Goal: Check status: Check status

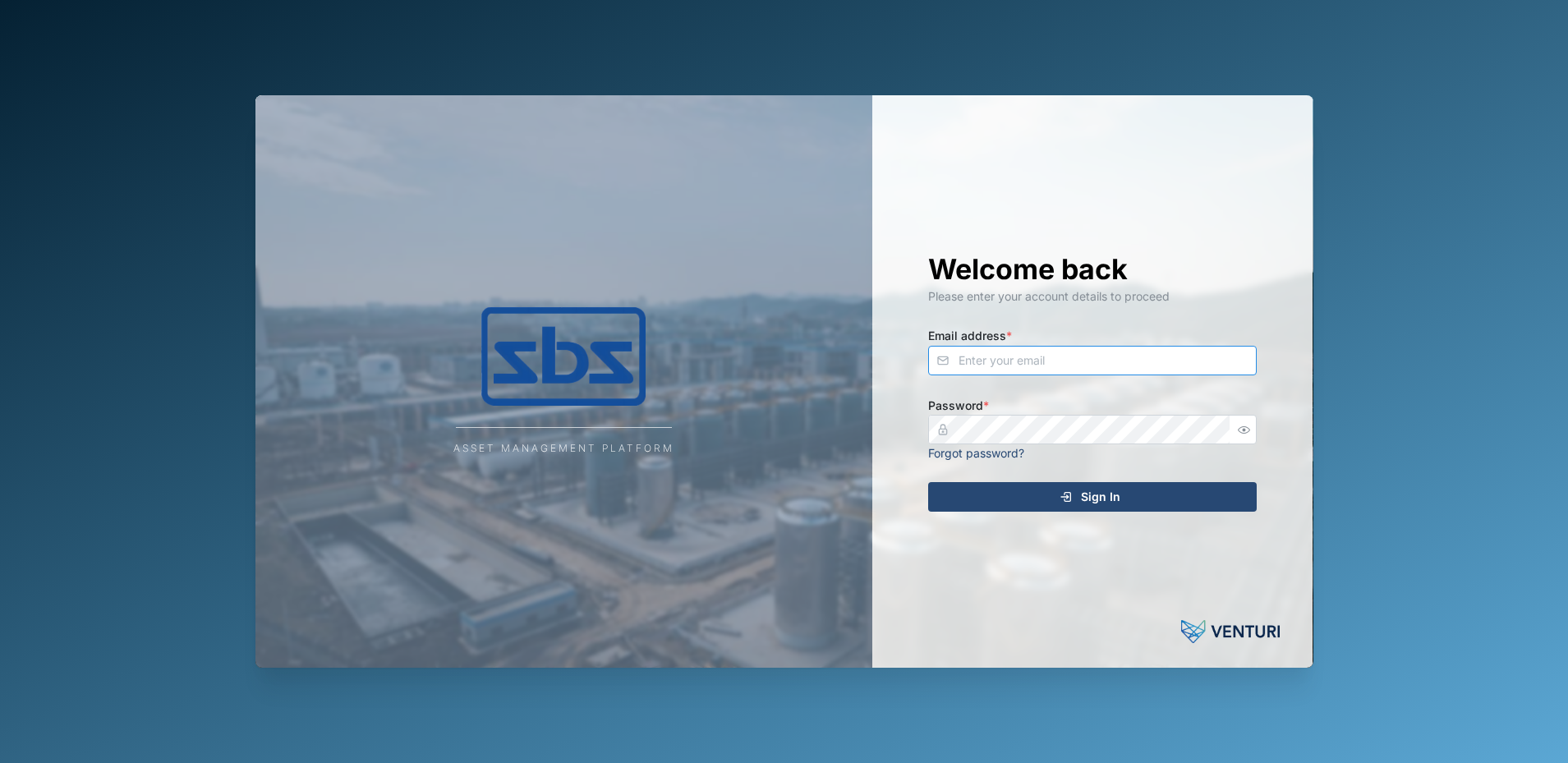
type input "[PERSON_NAME][EMAIL_ADDRESS][DOMAIN_NAME]"
click at [1073, 503] on icon "submit" at bounding box center [1065, 496] width 13 height 13
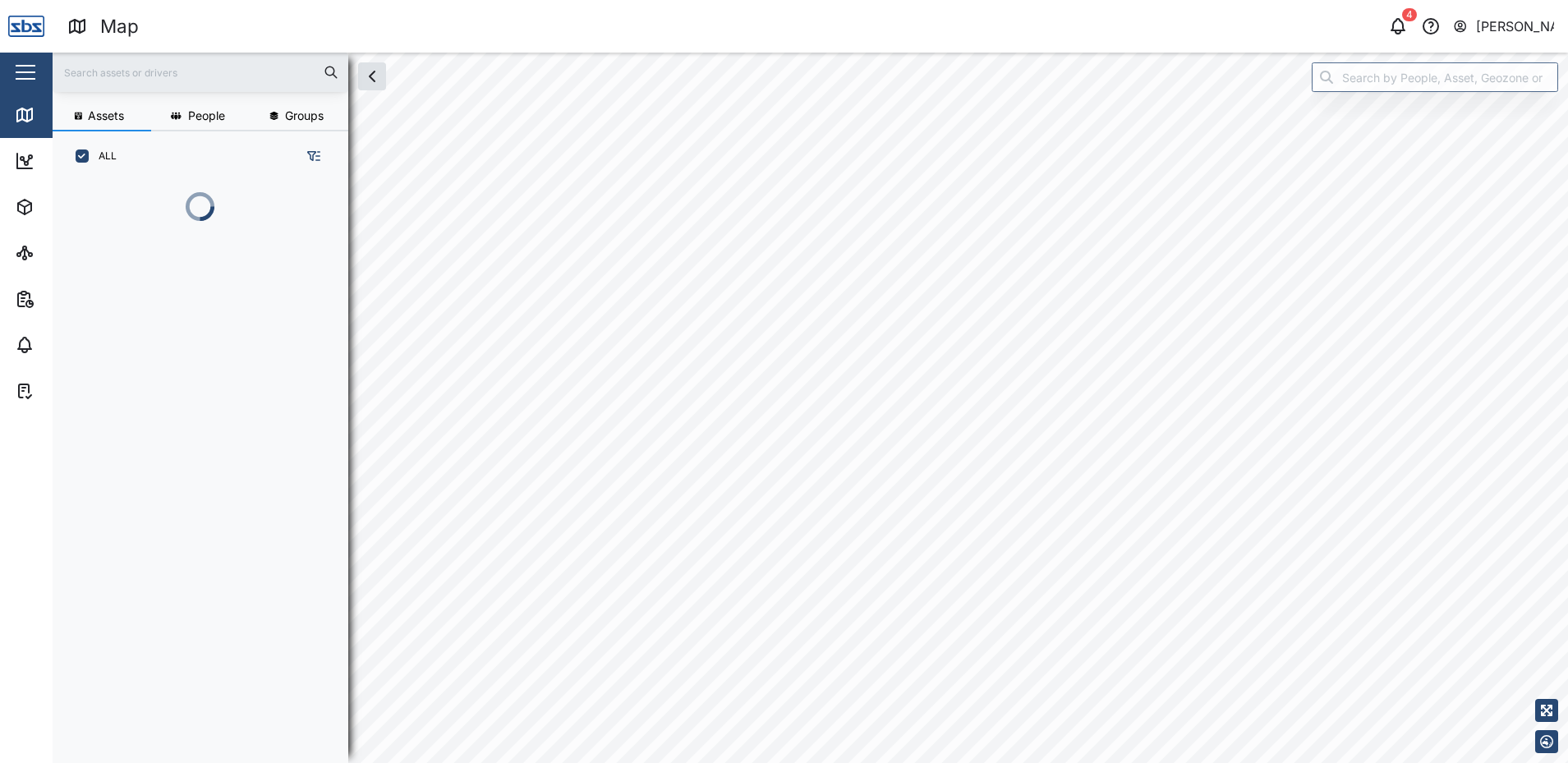
scroll to position [491, 257]
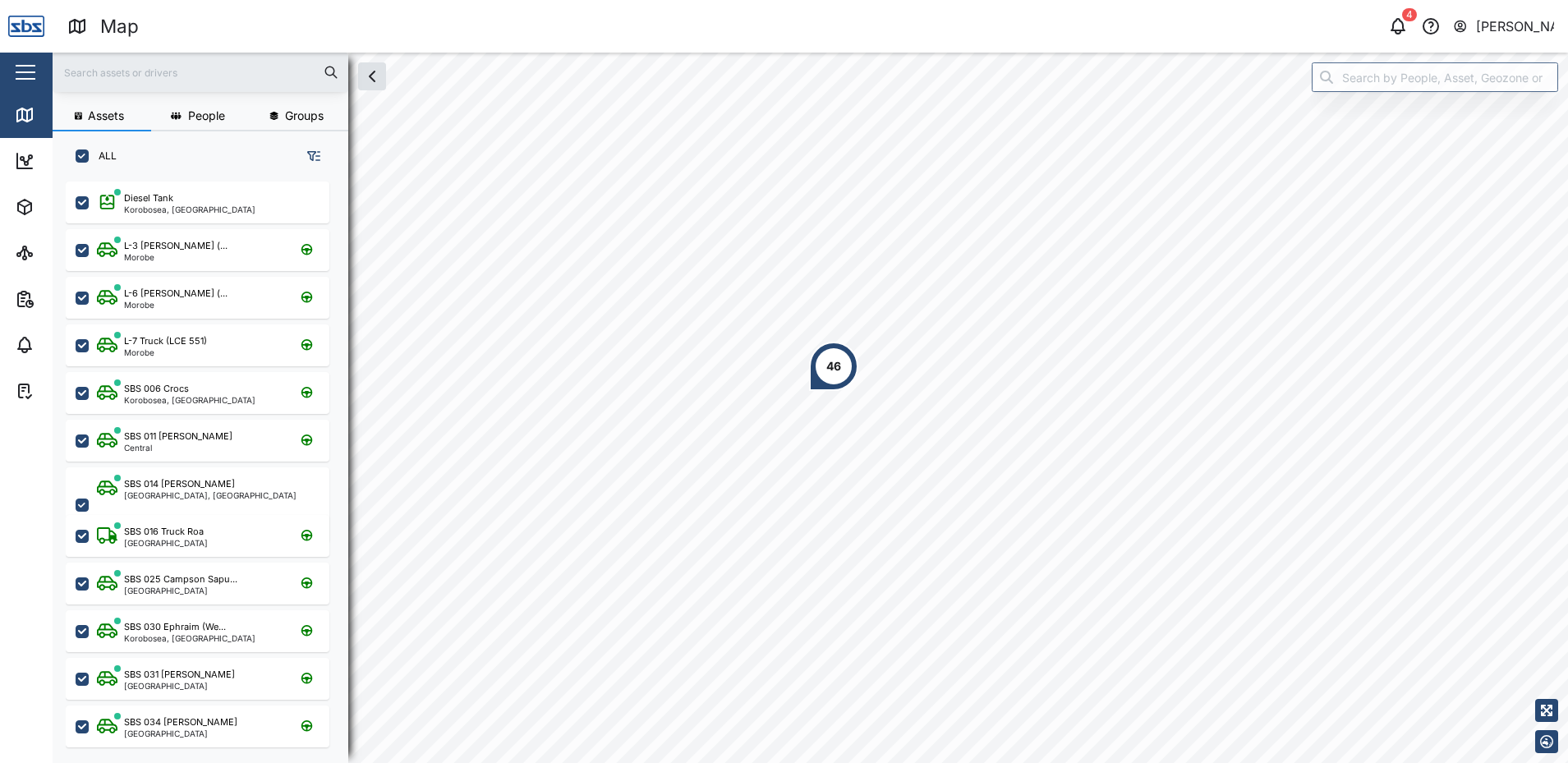
scroll to position [561, 257]
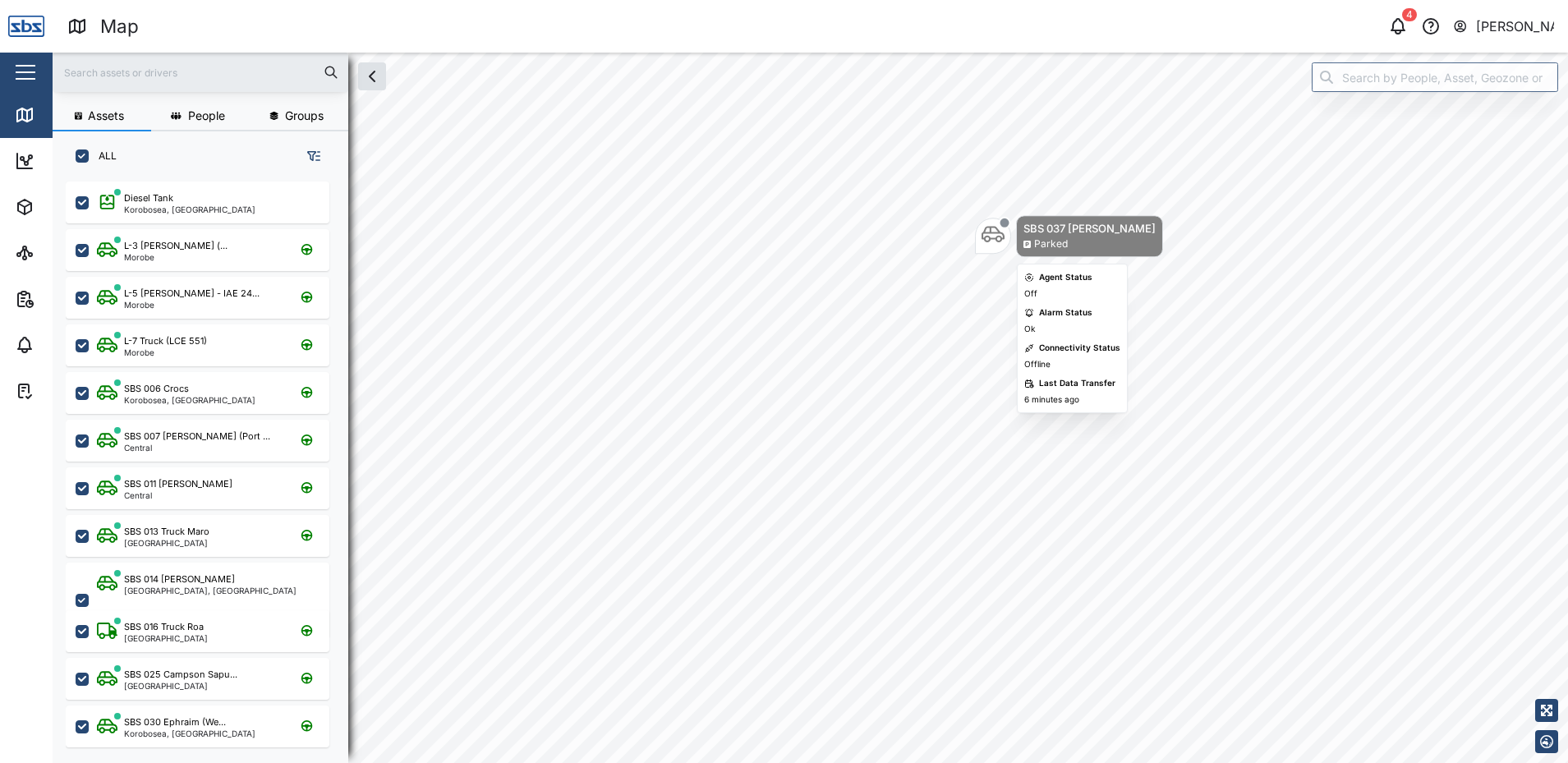
click at [1025, 276] on body "Map 4 [PERSON_NAME] Close Map Dashboard Assets ATS Camera Generator Tanks UPS V…" at bounding box center [784, 382] width 1568 height 763
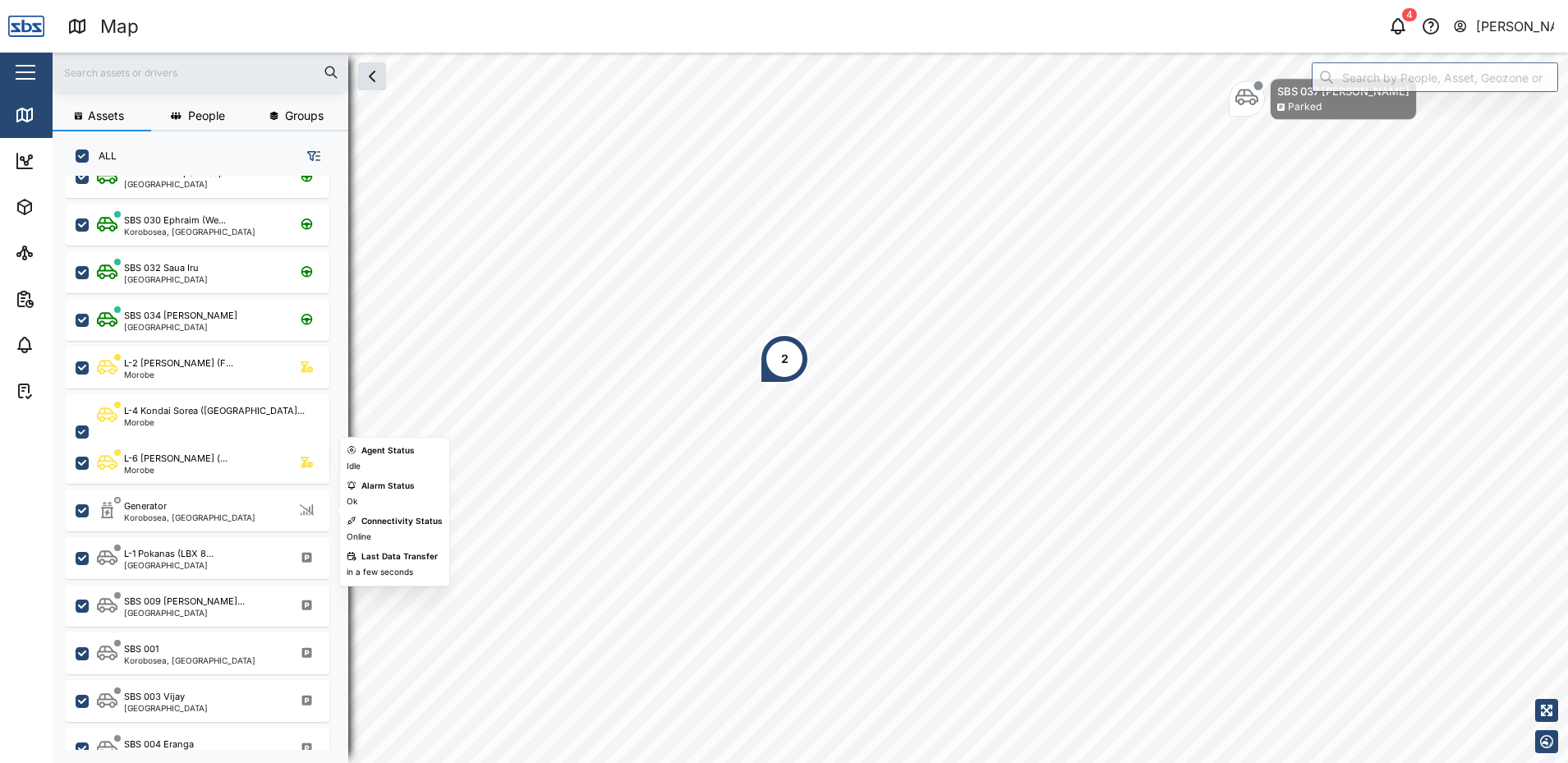
scroll to position [385, 0]
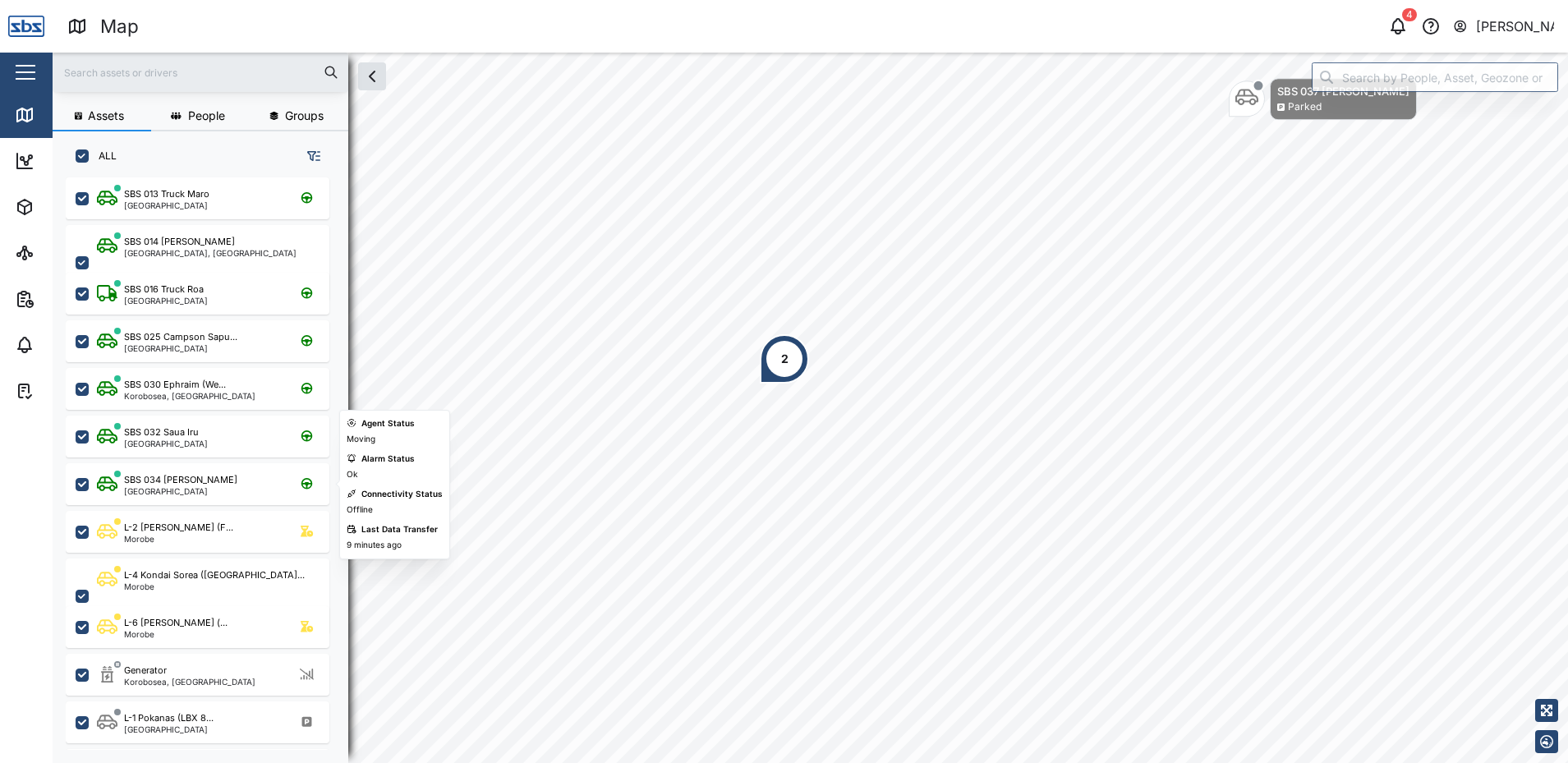
click at [211, 488] on div "SBS 034 [PERSON_NAME] [GEOGRAPHIC_DATA]" at bounding box center [208, 484] width 223 height 22
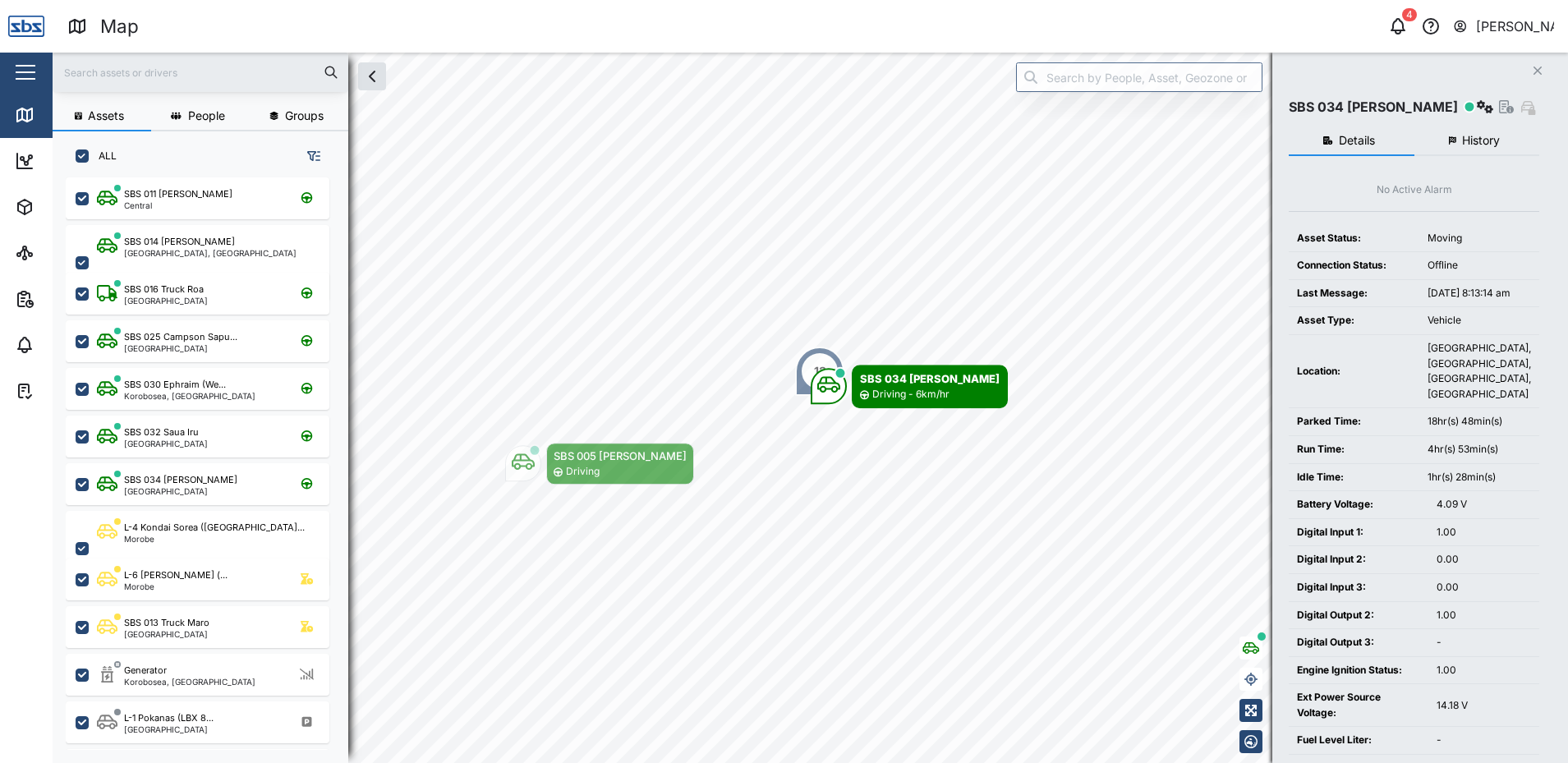
click at [1483, 148] on button "History" at bounding box center [1477, 141] width 125 height 29
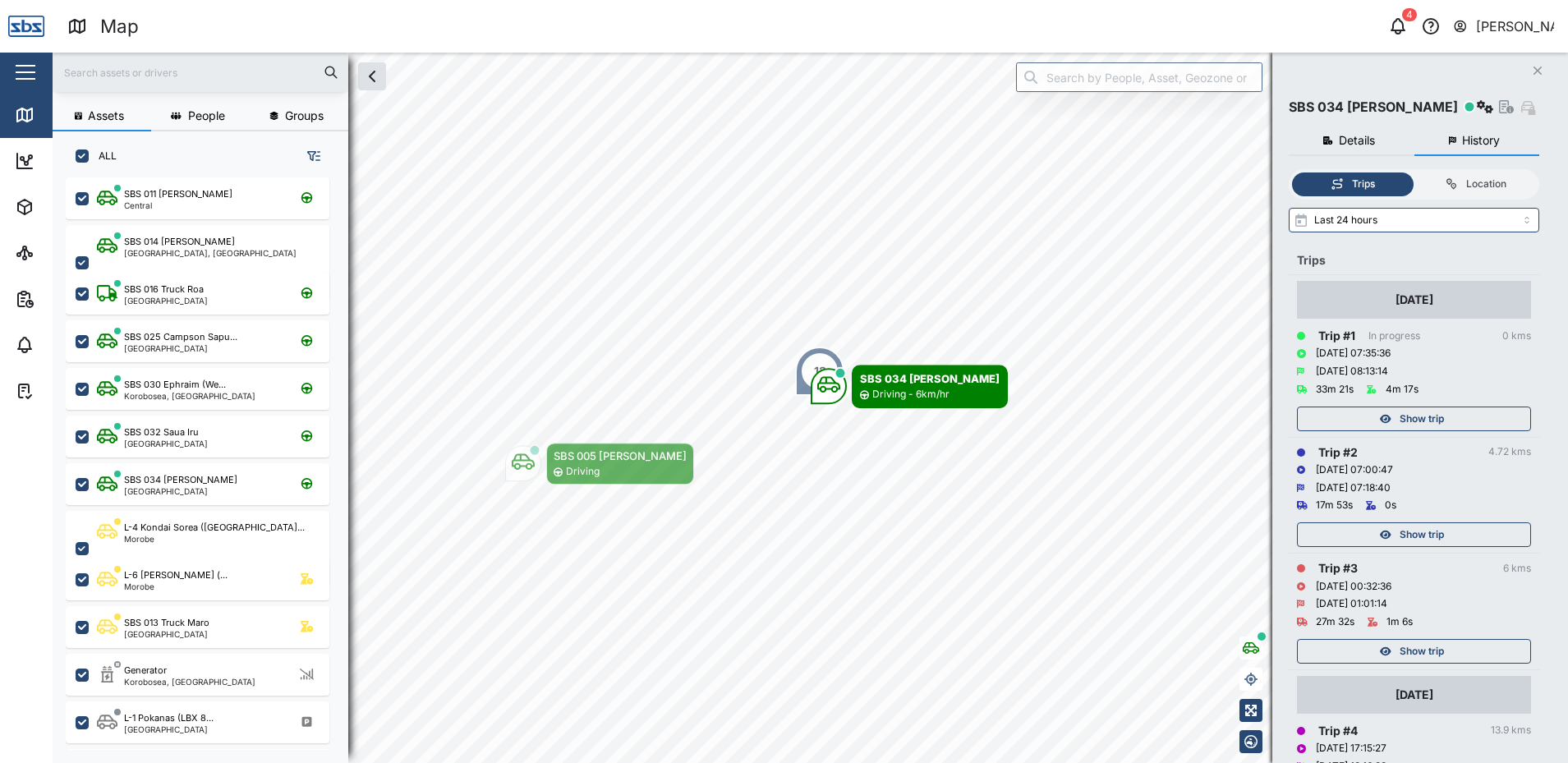
scroll to position [164, 0]
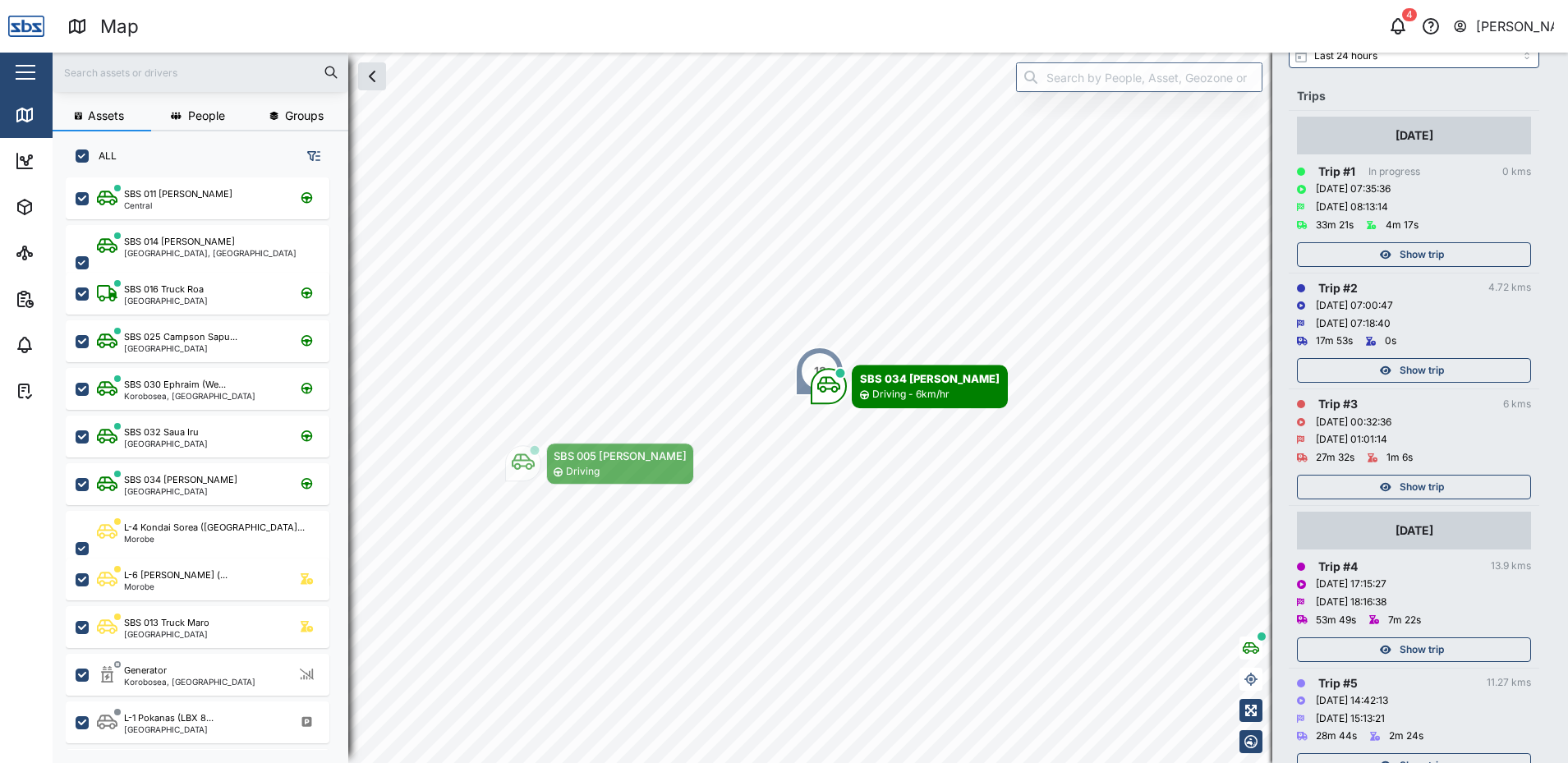
click at [1395, 644] on div "Show trip" at bounding box center [1411, 651] width 213 height 23
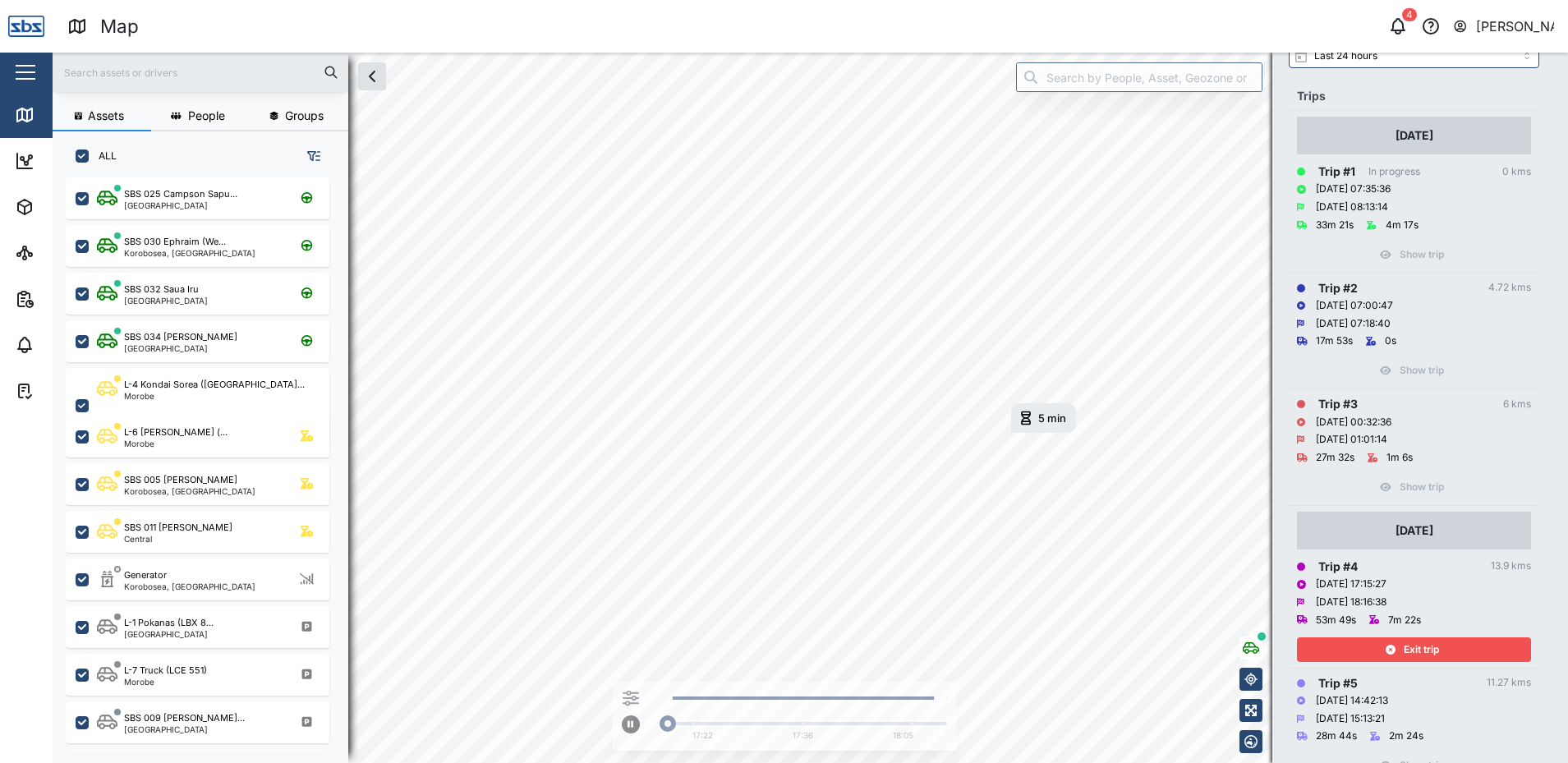
click at [1426, 649] on span "Exit trip" at bounding box center [1421, 651] width 35 height 23
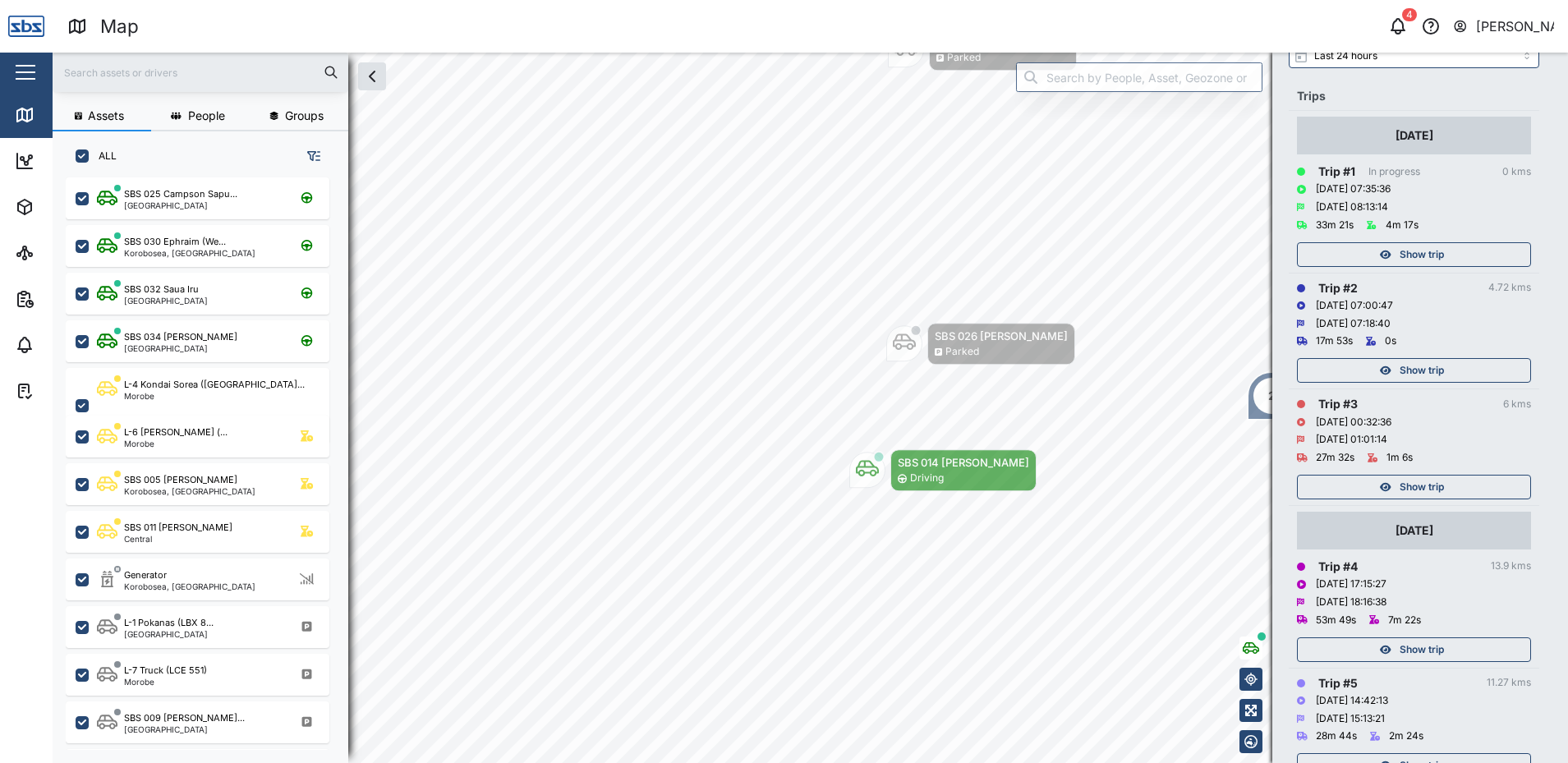
click at [1411, 481] on span "Show trip" at bounding box center [1421, 487] width 44 height 23
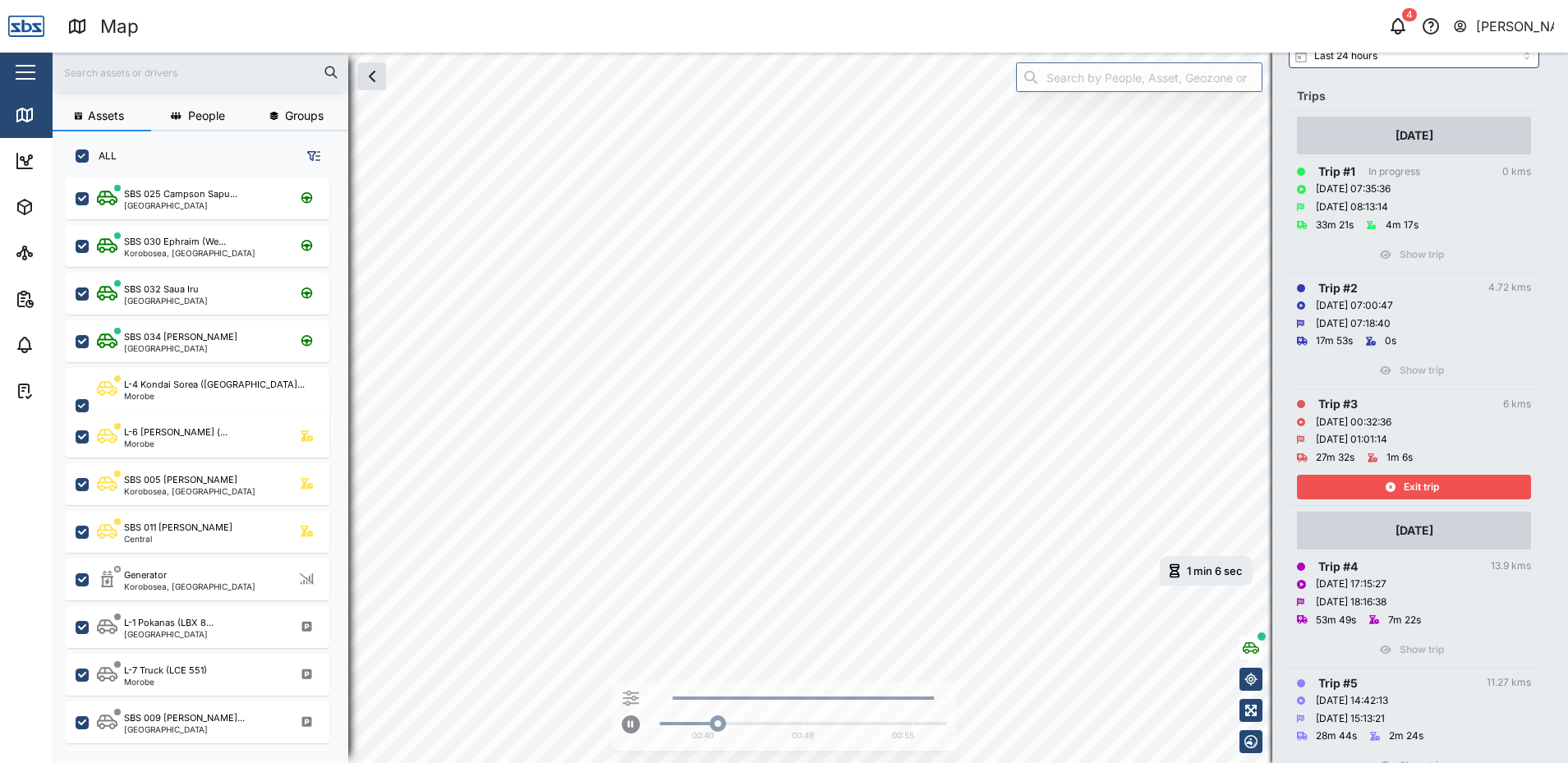
click at [1411, 481] on span "Exit trip" at bounding box center [1421, 487] width 35 height 23
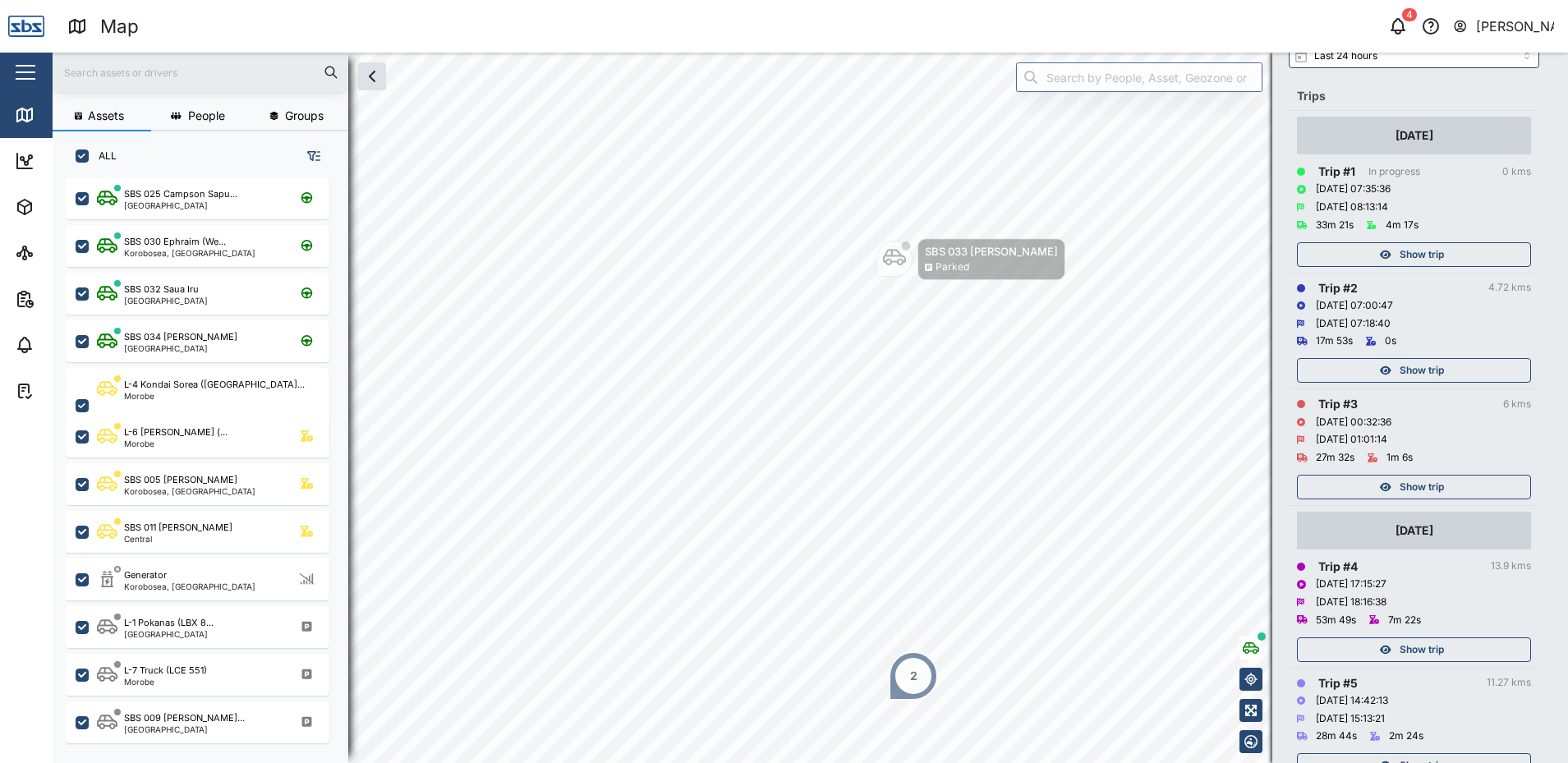
click at [1389, 362] on div "Show trip" at bounding box center [1411, 371] width 213 height 23
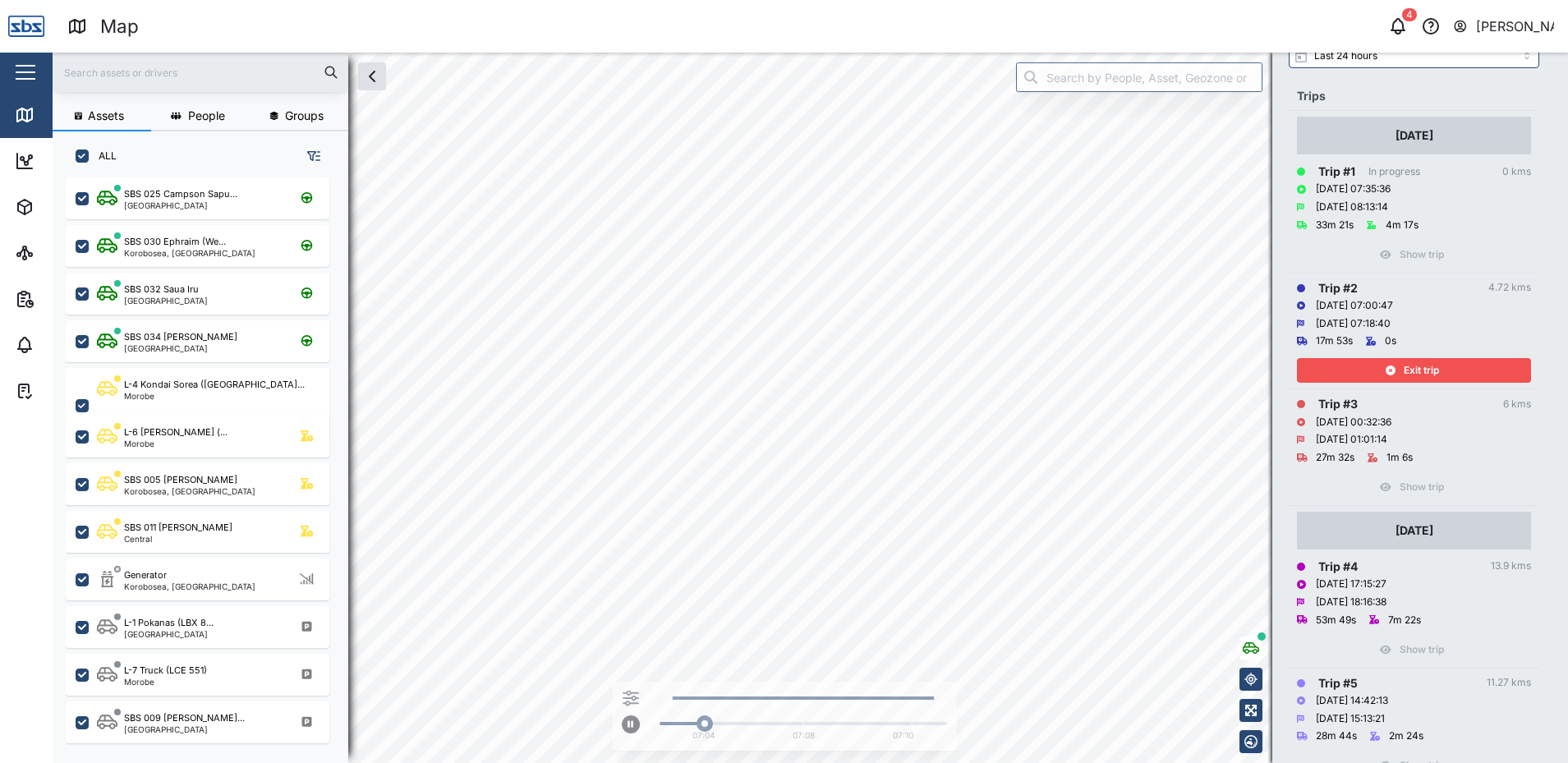
click at [1389, 362] on div "Exit trip" at bounding box center [1411, 371] width 213 height 23
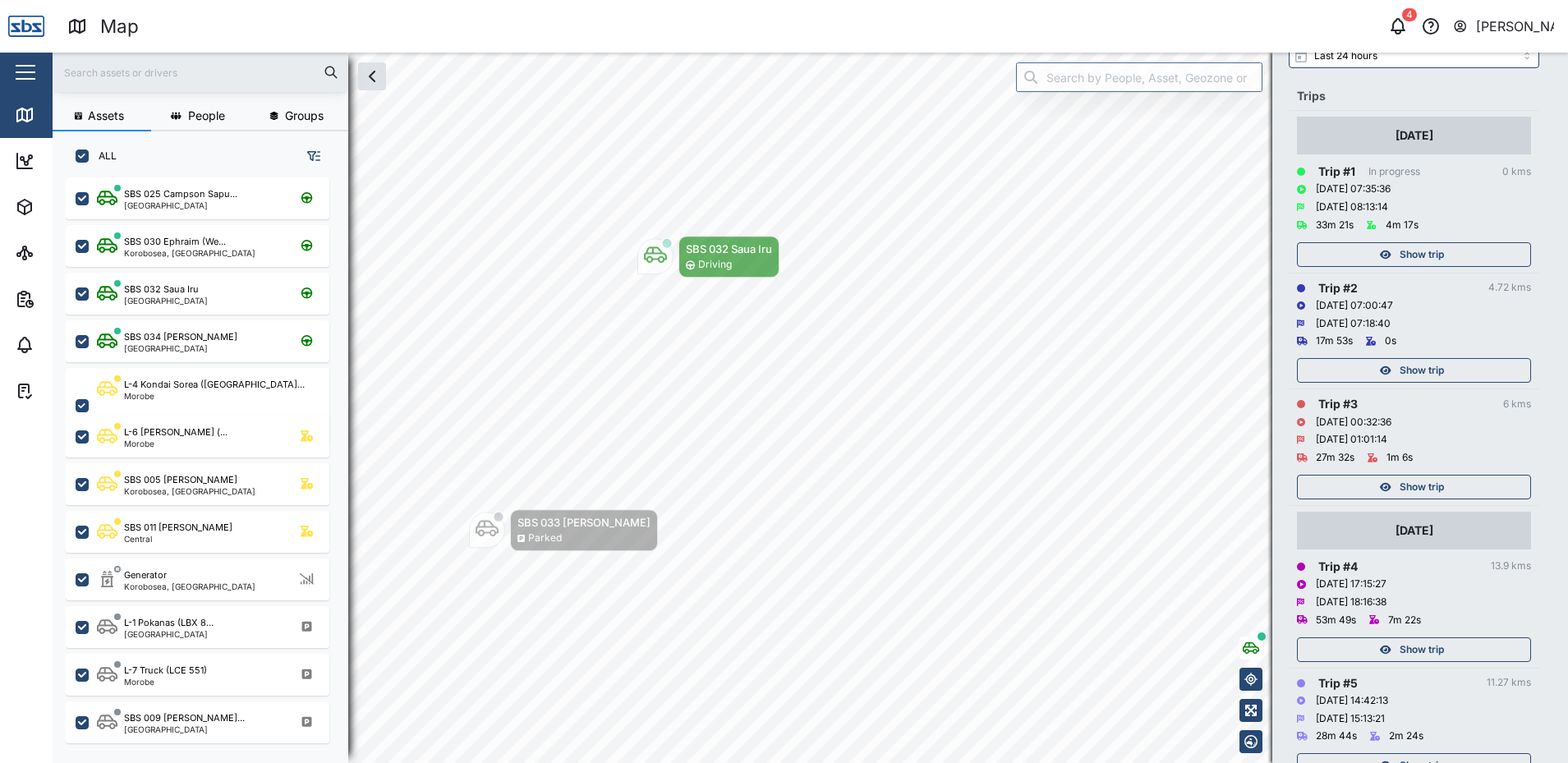
click at [1419, 254] on span "Show trip" at bounding box center [1421, 255] width 44 height 23
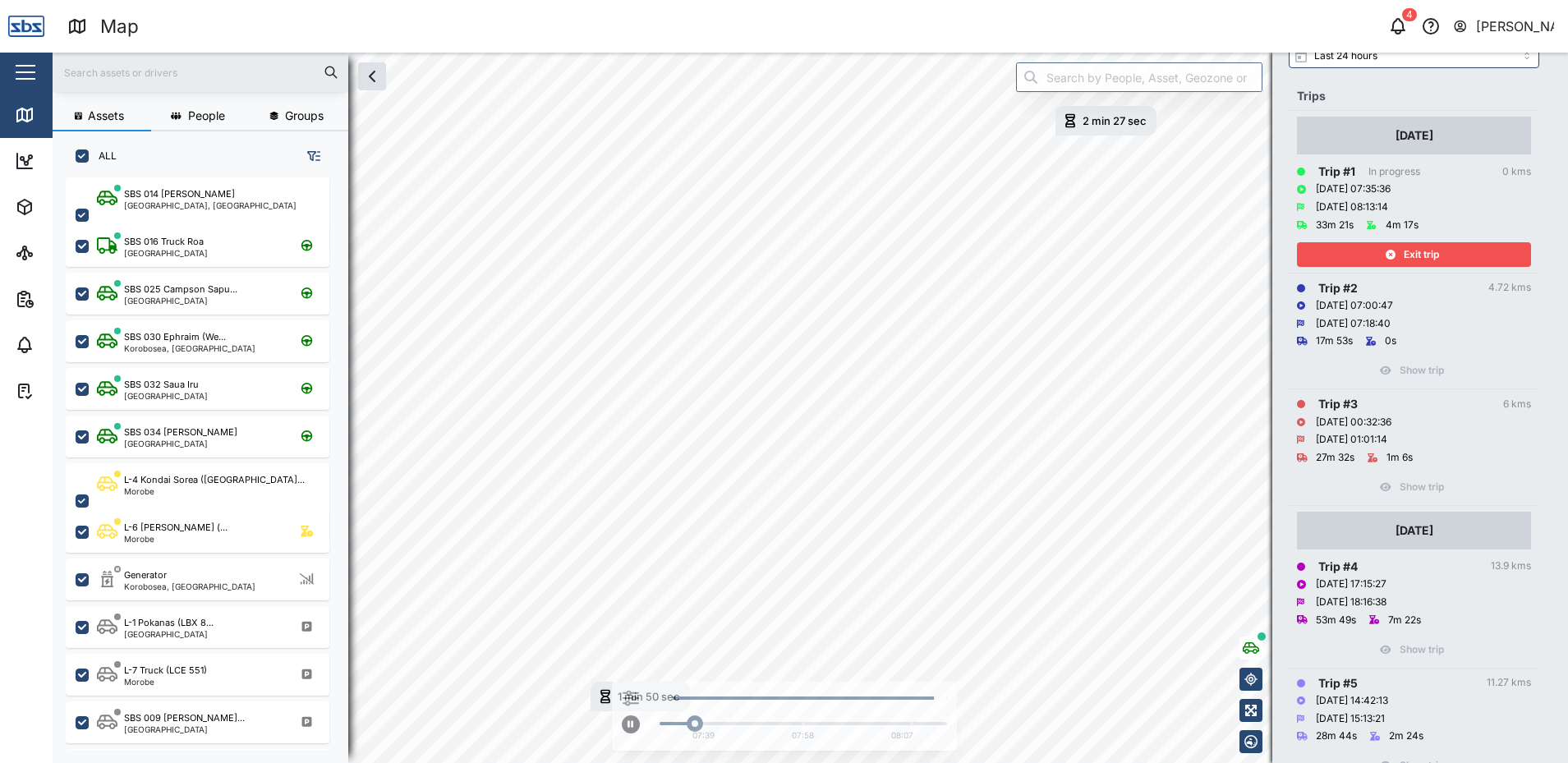
click at [1419, 254] on span "Exit trip" at bounding box center [1421, 255] width 35 height 23
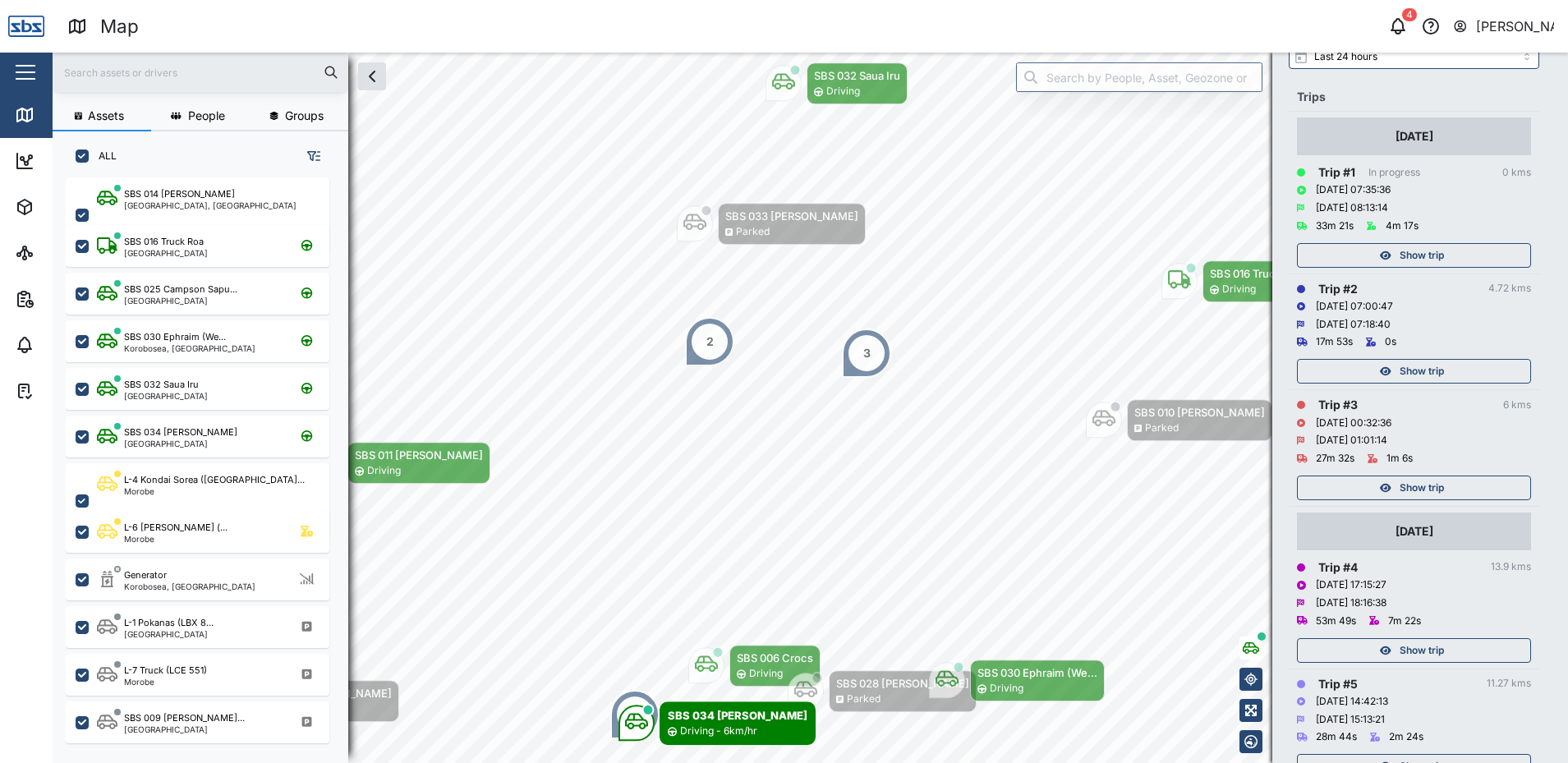
scroll to position [164, 0]
click at [1419, 254] on span "Show trip" at bounding box center [1421, 255] width 44 height 23
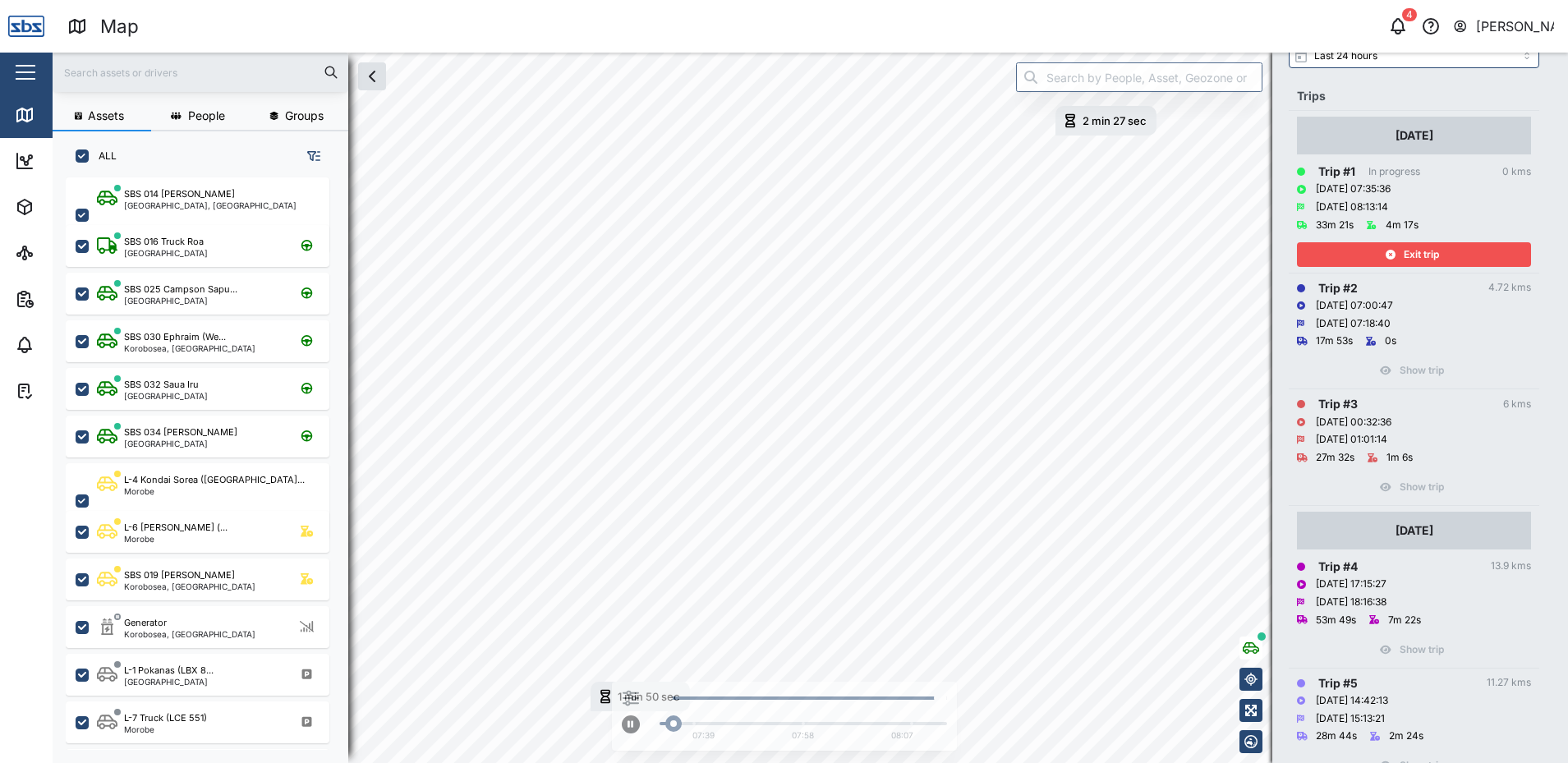
click at [1419, 254] on span "Exit trip" at bounding box center [1421, 255] width 35 height 23
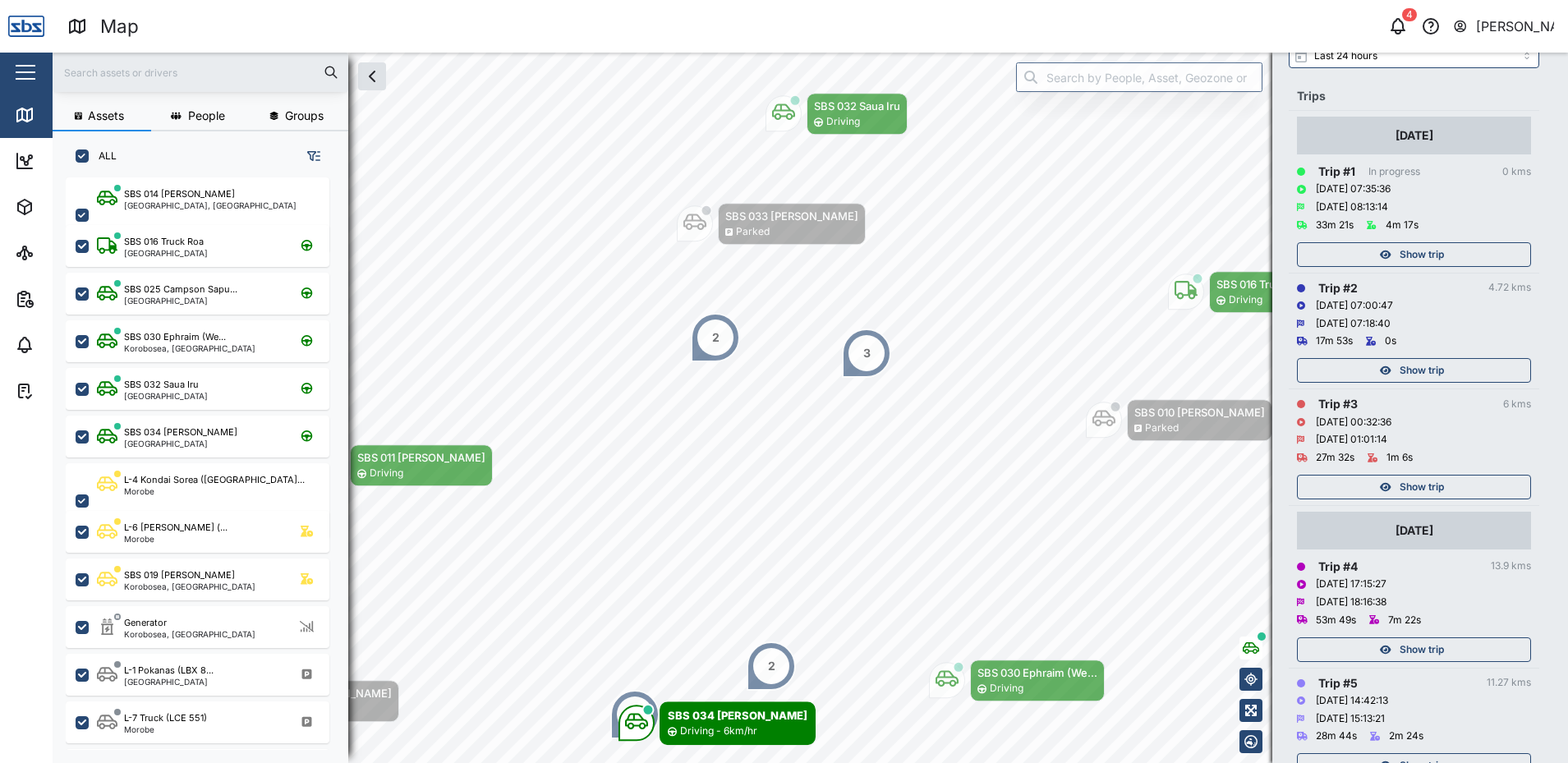
click at [1436, 360] on span "Show trip" at bounding box center [1421, 371] width 44 height 23
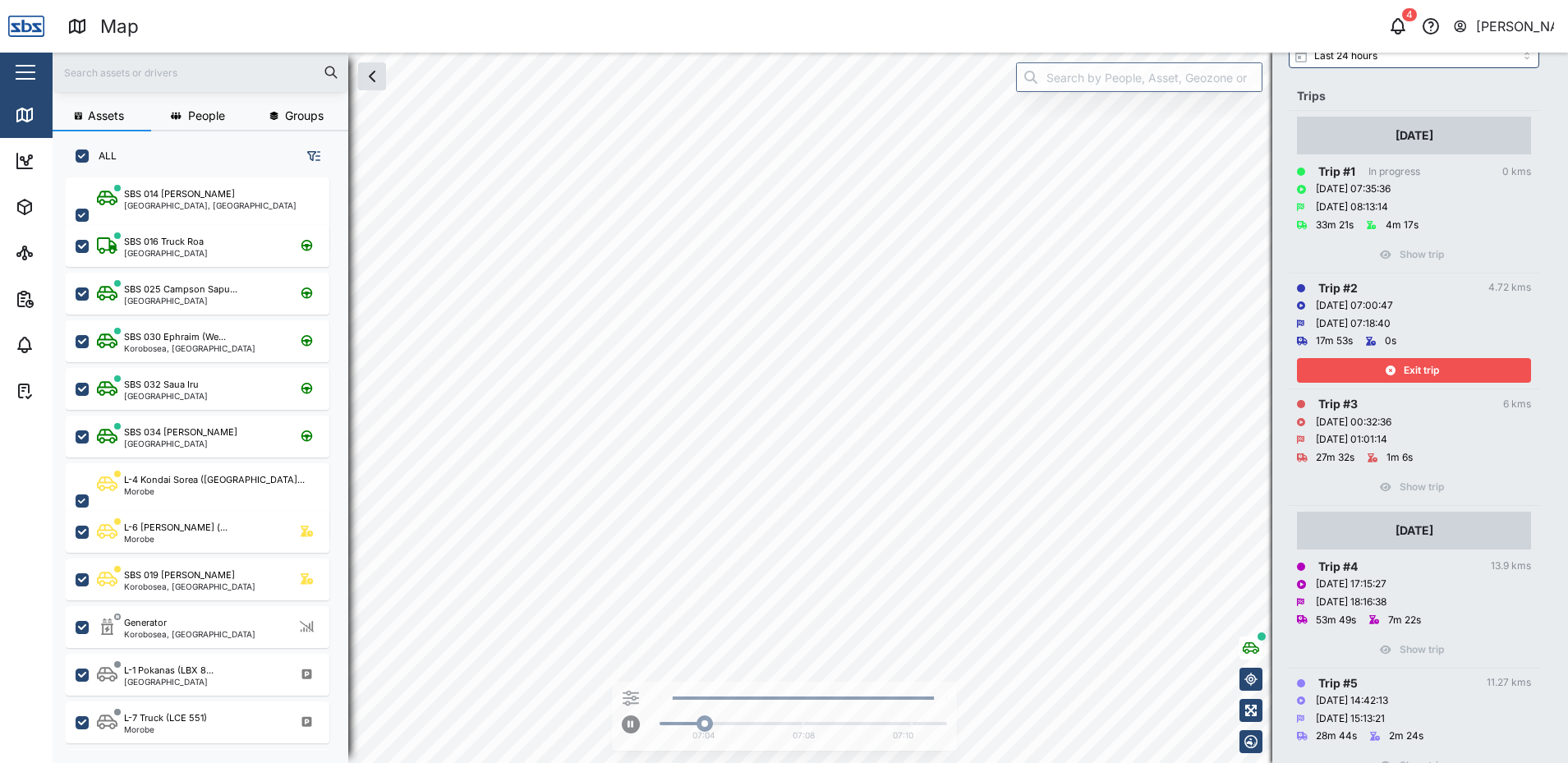
click at [1433, 371] on span "Exit trip" at bounding box center [1421, 371] width 35 height 23
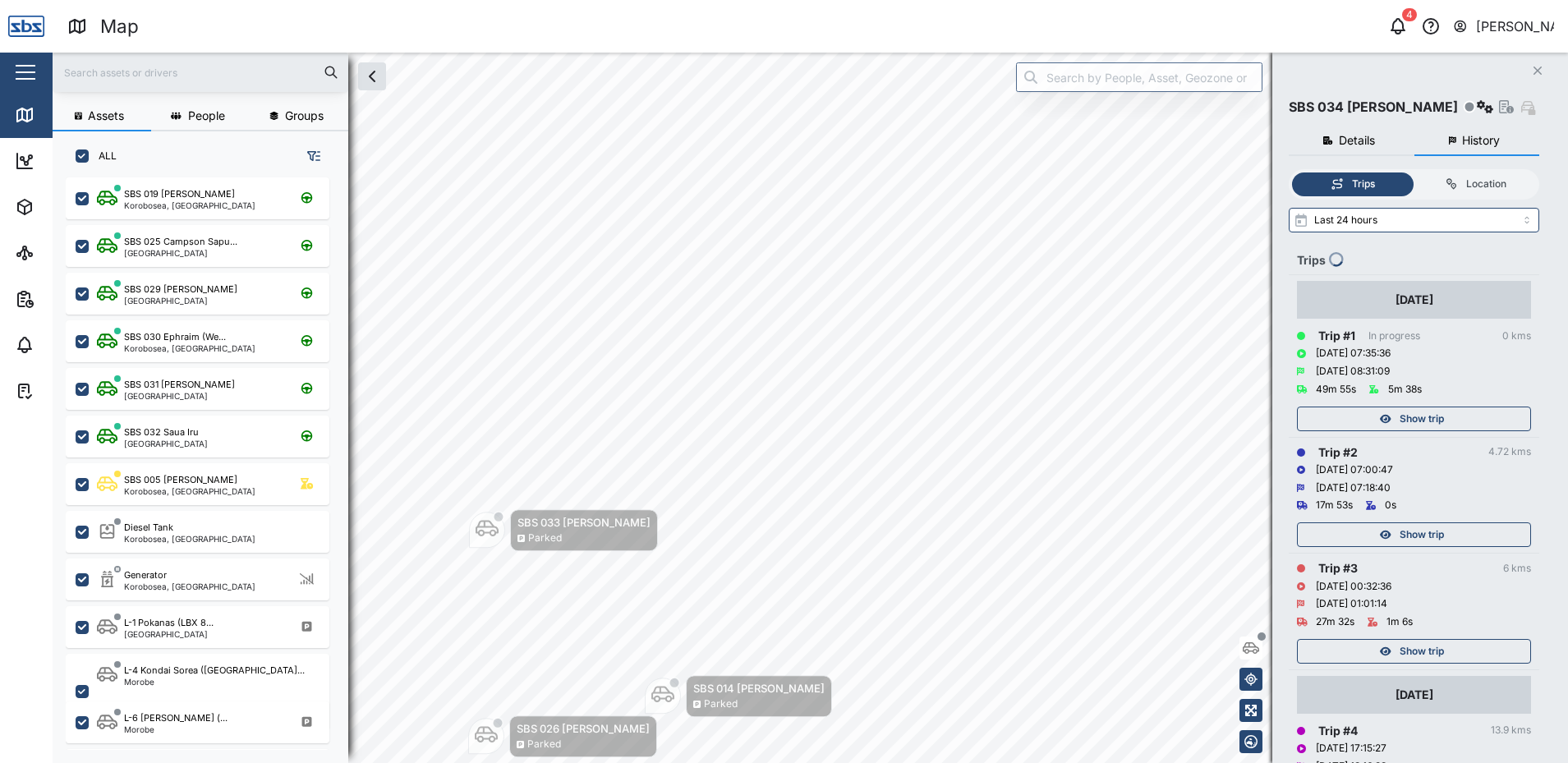
click at [1543, 66] on button "Close" at bounding box center [1538, 70] width 23 height 23
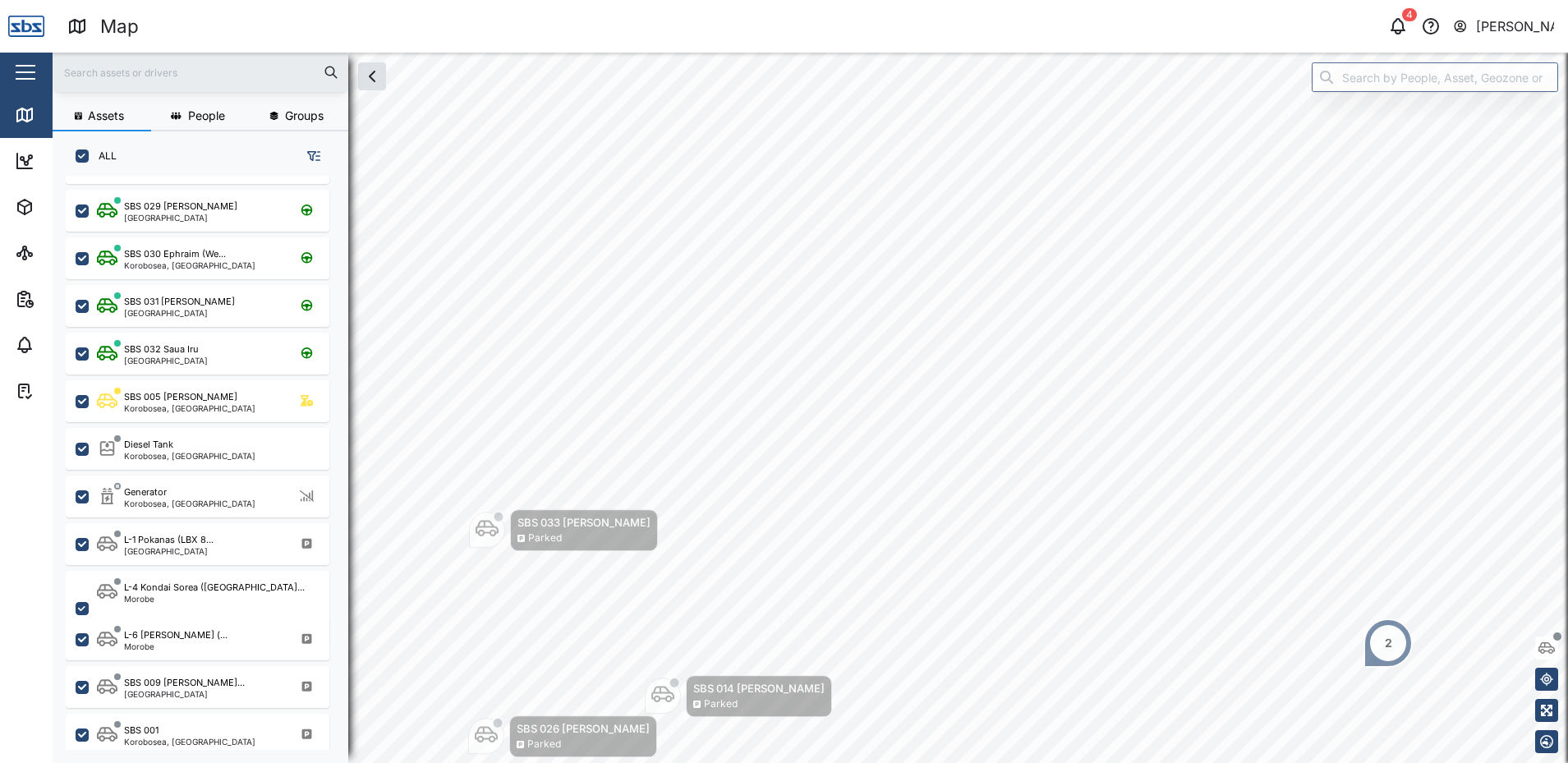
scroll to position [468, 0]
click at [206, 296] on div "SBS 031 [PERSON_NAME][GEOGRAPHIC_DATA]" at bounding box center [208, 306] width 223 height 22
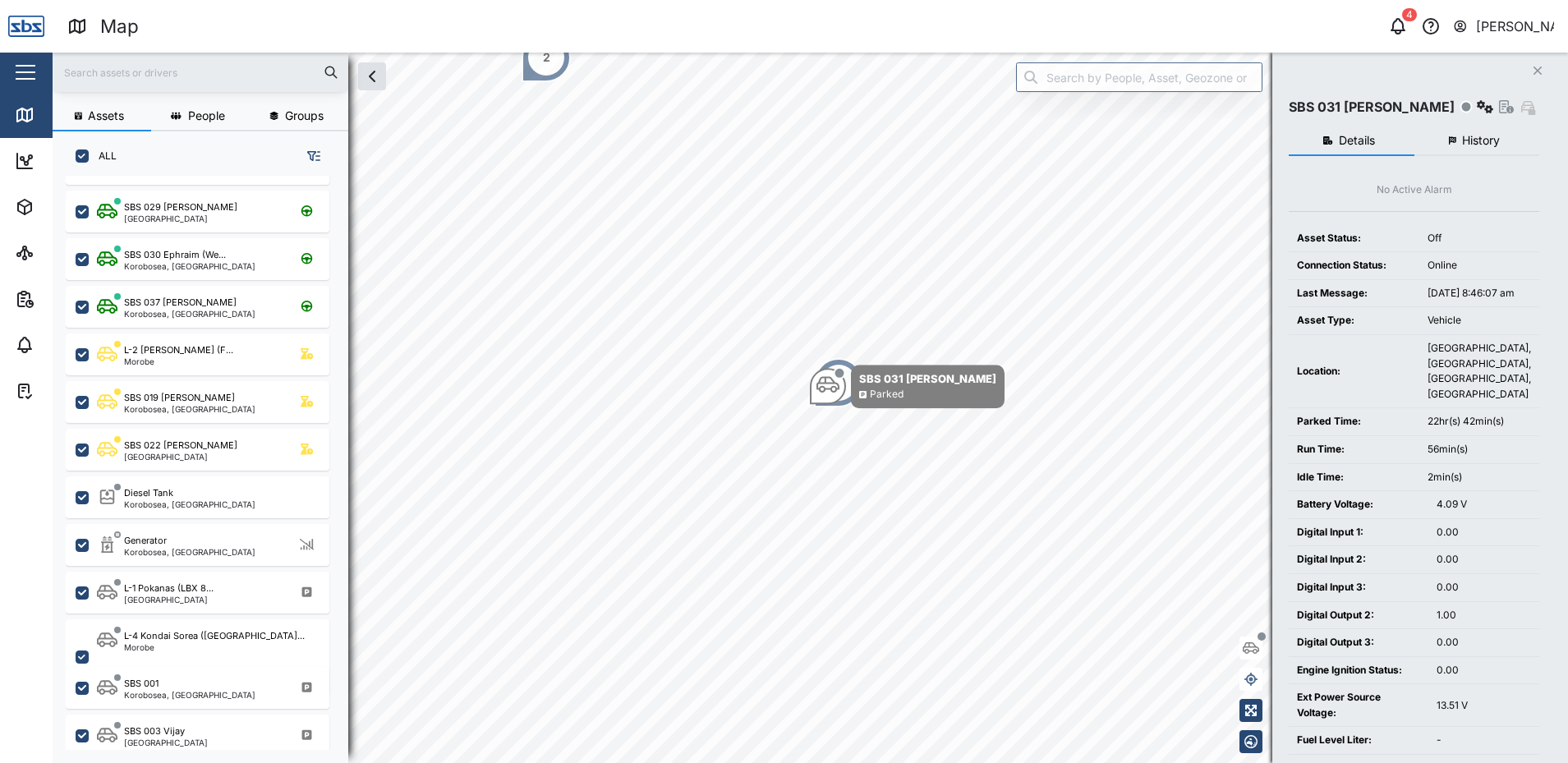
click at [1479, 144] on span "History" at bounding box center [1481, 141] width 38 height 12
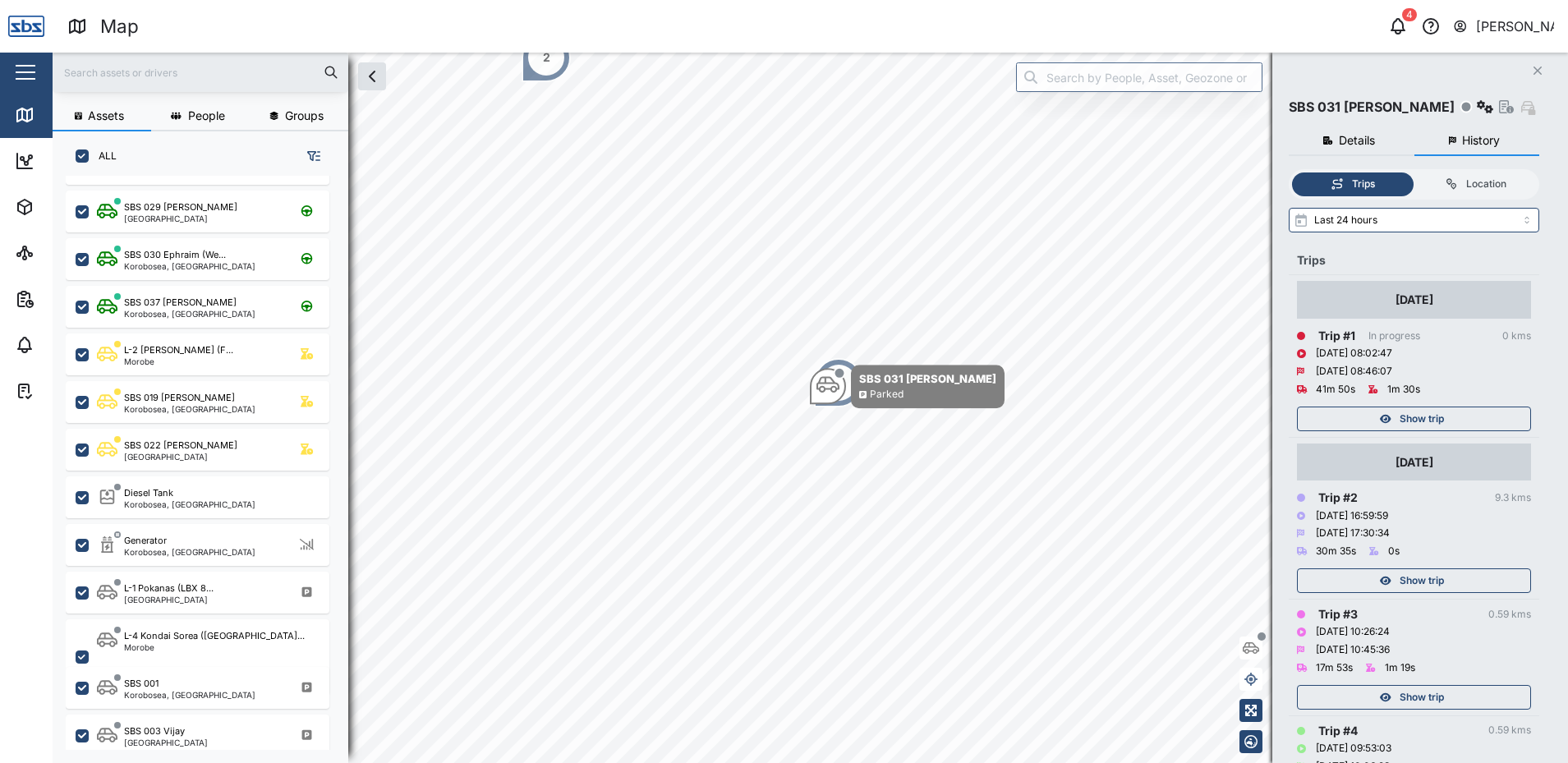
click at [1423, 418] on span "Show trip" at bounding box center [1421, 420] width 44 height 23
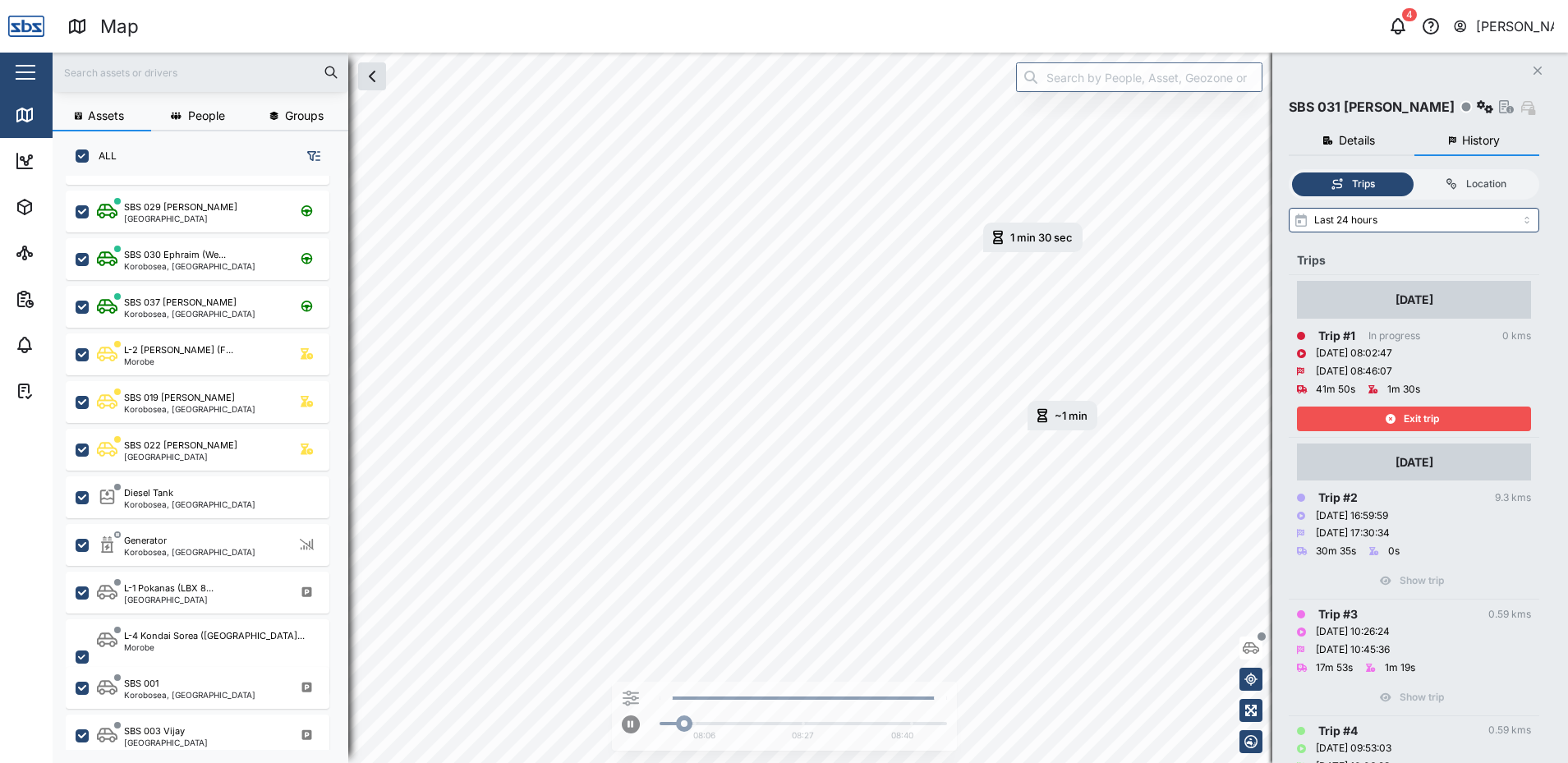
click at [1423, 418] on span "Exit trip" at bounding box center [1421, 420] width 35 height 23
